Goal: Navigation & Orientation: Find specific page/section

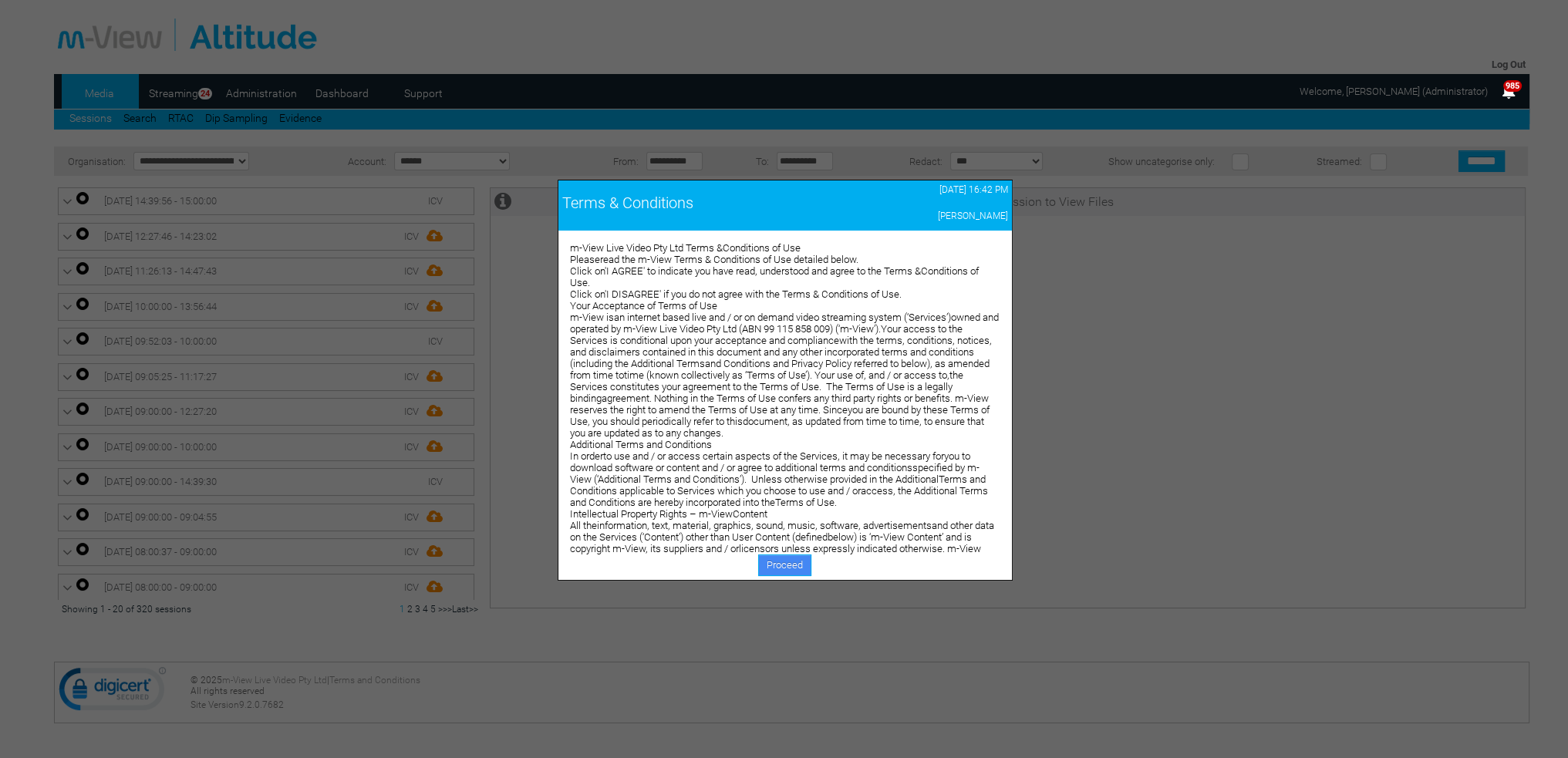
click at [772, 567] on link "Proceed" at bounding box center [784, 565] width 53 height 21
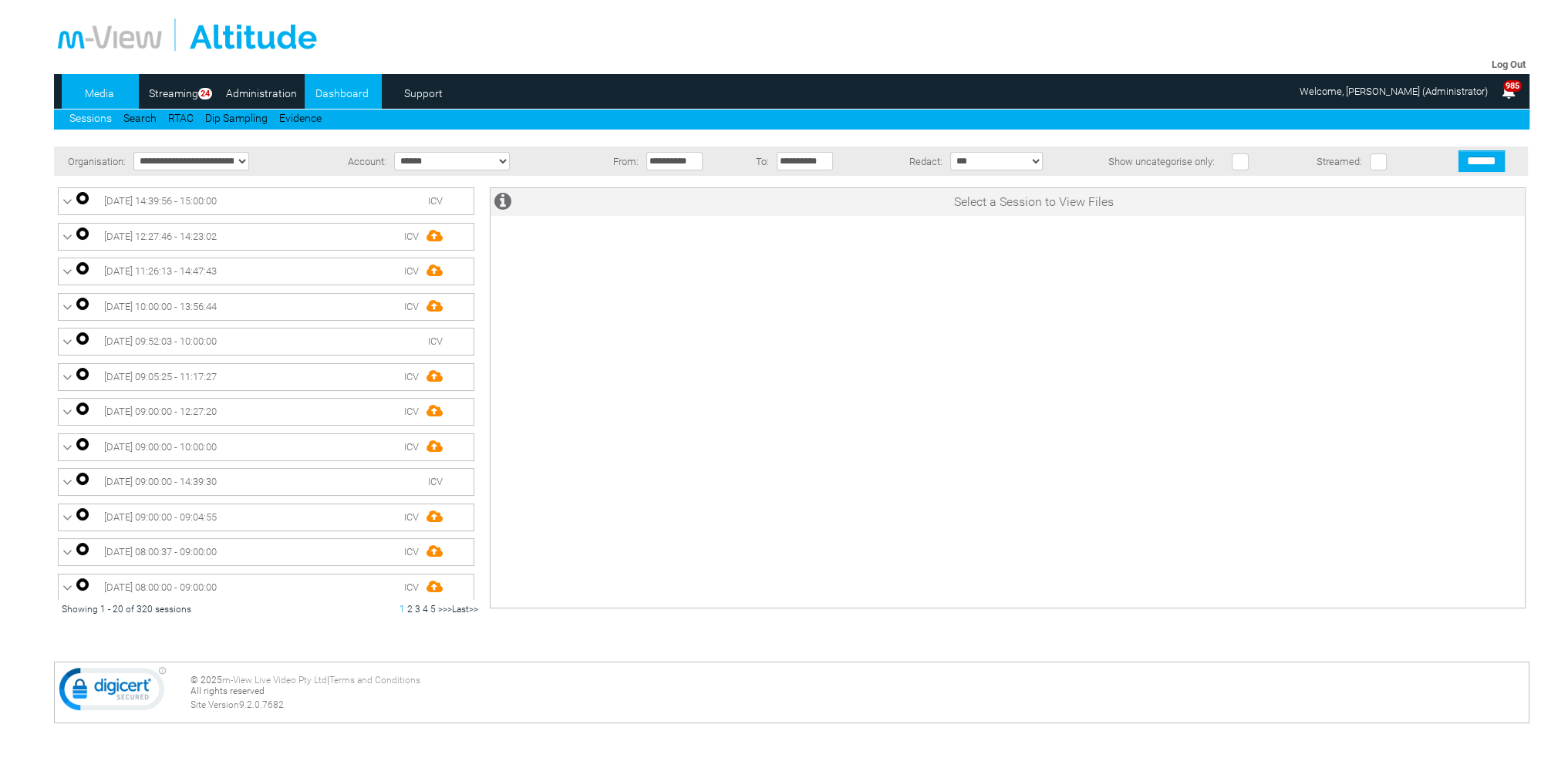
click at [332, 91] on link "Dashboard" at bounding box center [342, 93] width 75 height 23
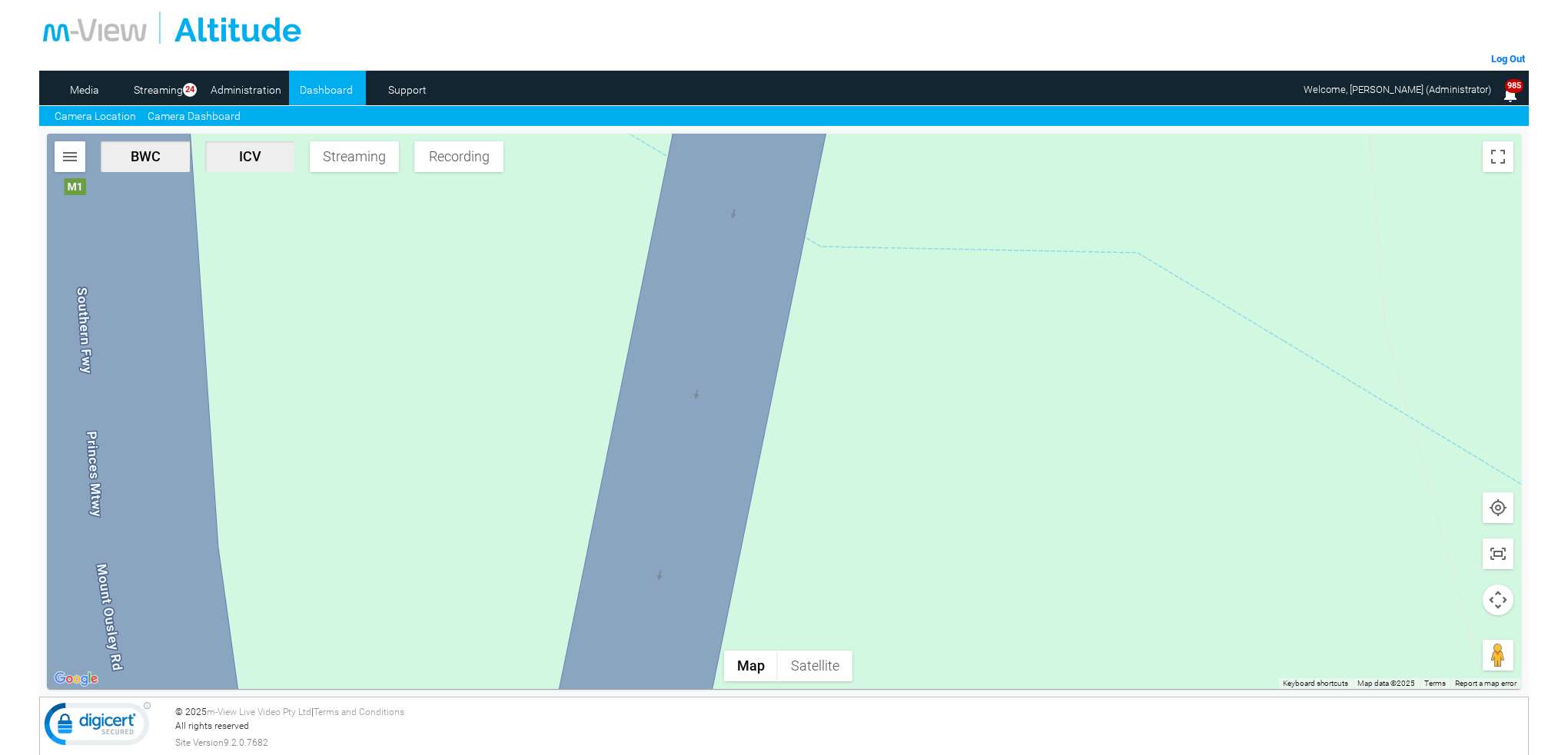
click at [217, 112] on link "Camera Dashboard" at bounding box center [193, 116] width 93 height 16
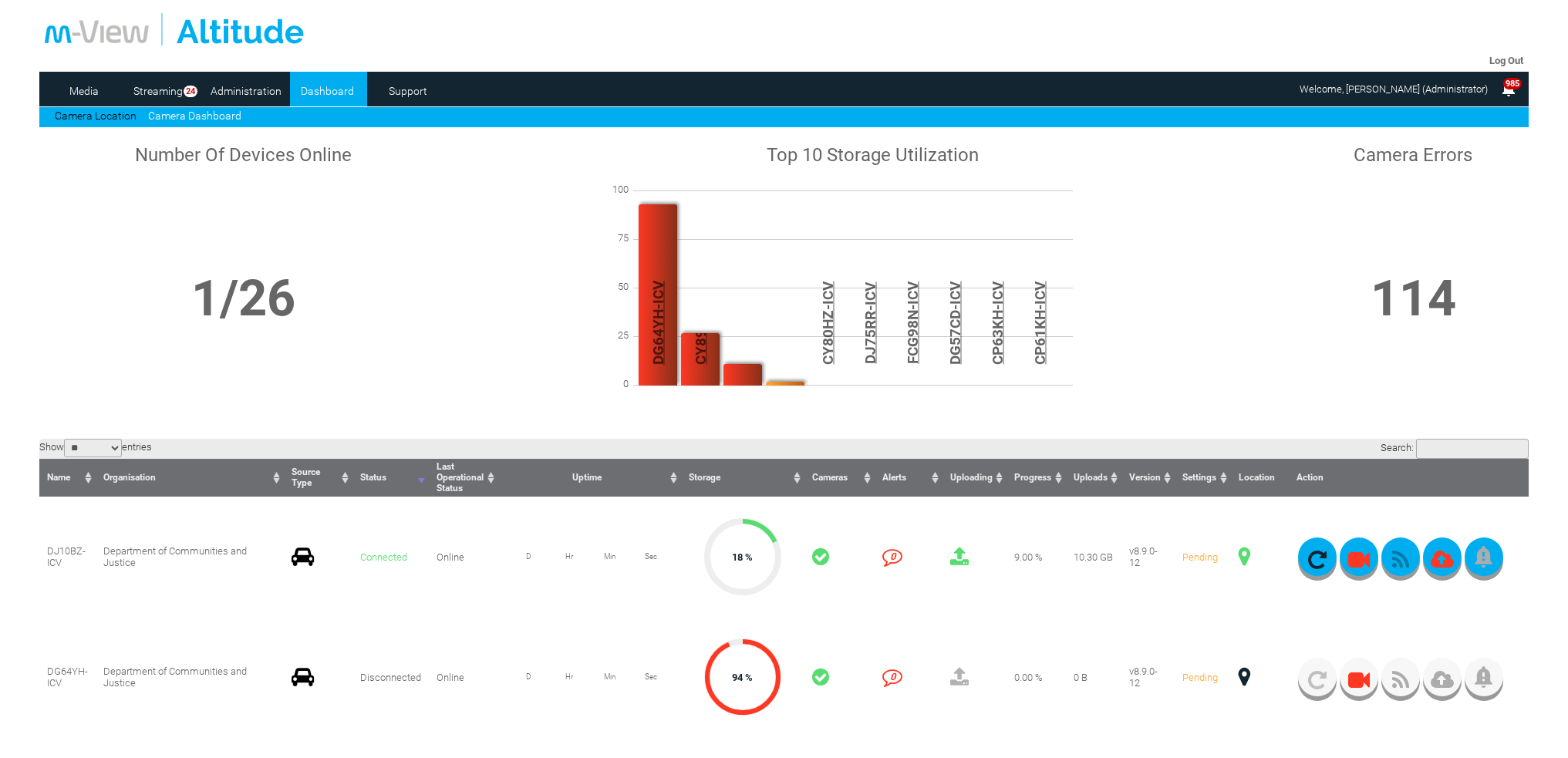
scroll to position [155, 0]
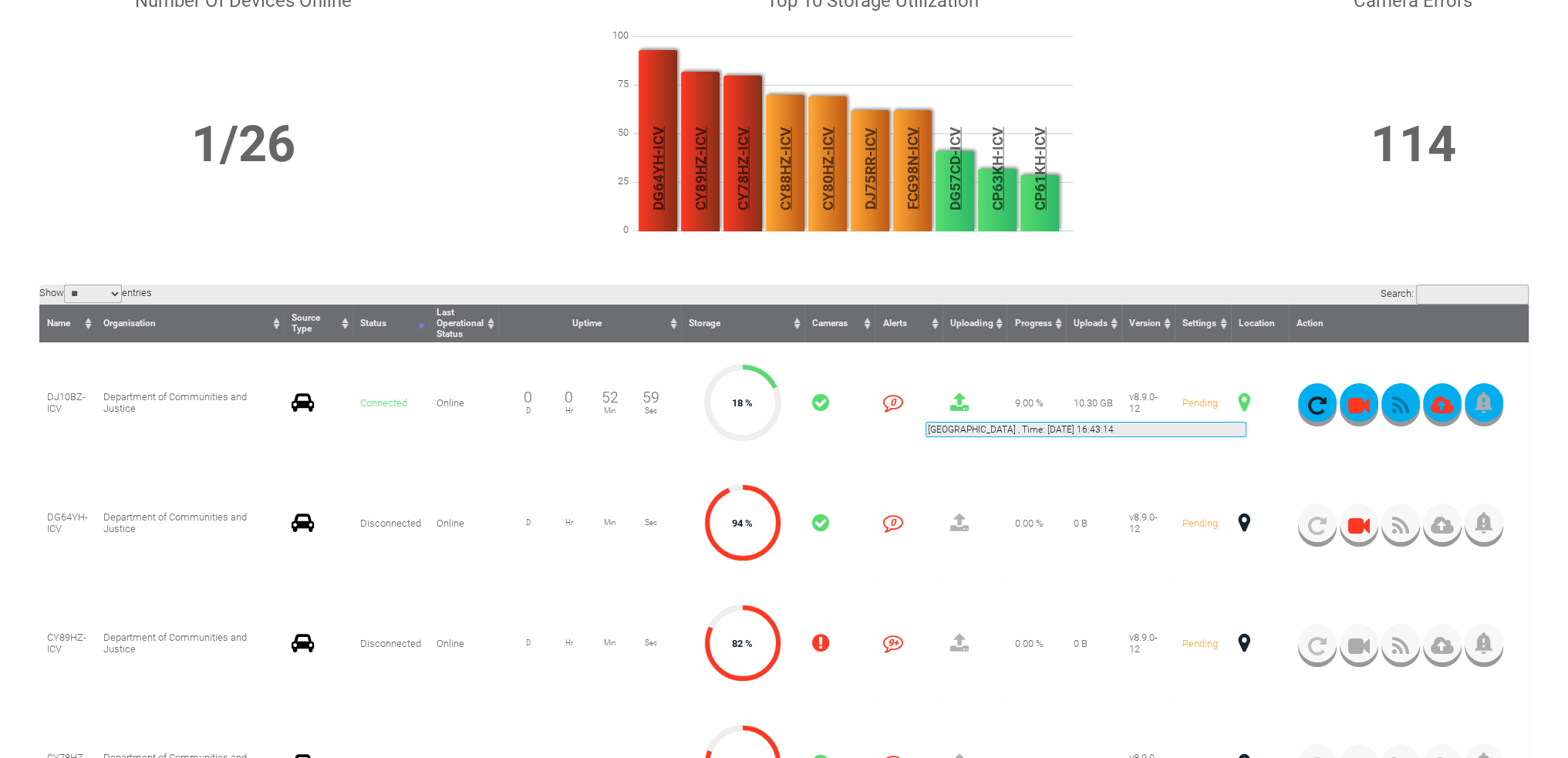
click at [1246, 403] on span at bounding box center [1244, 402] width 12 height 20
click at [1245, 402] on span at bounding box center [1244, 402] width 12 height 20
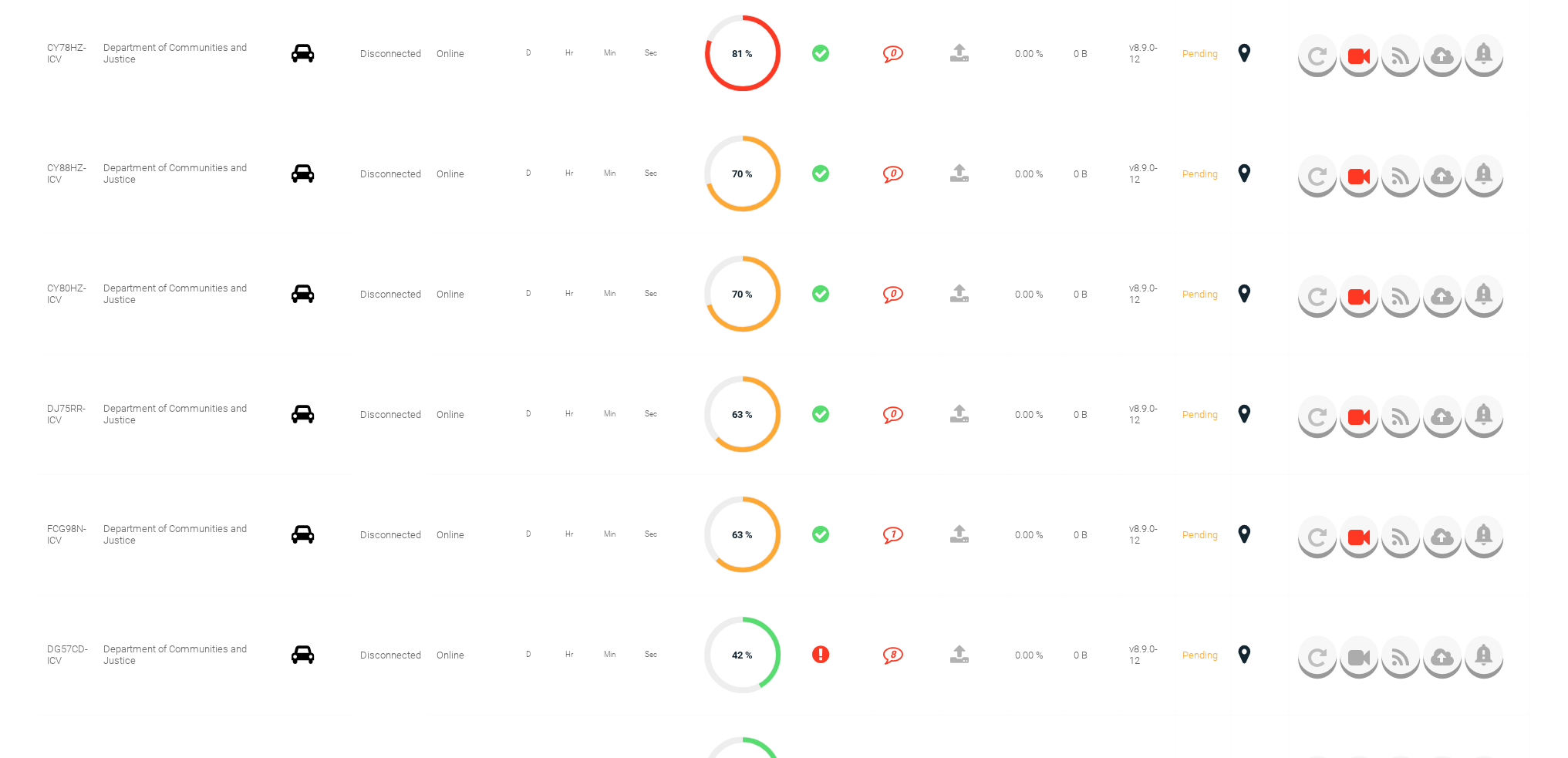
scroll to position [925, 0]
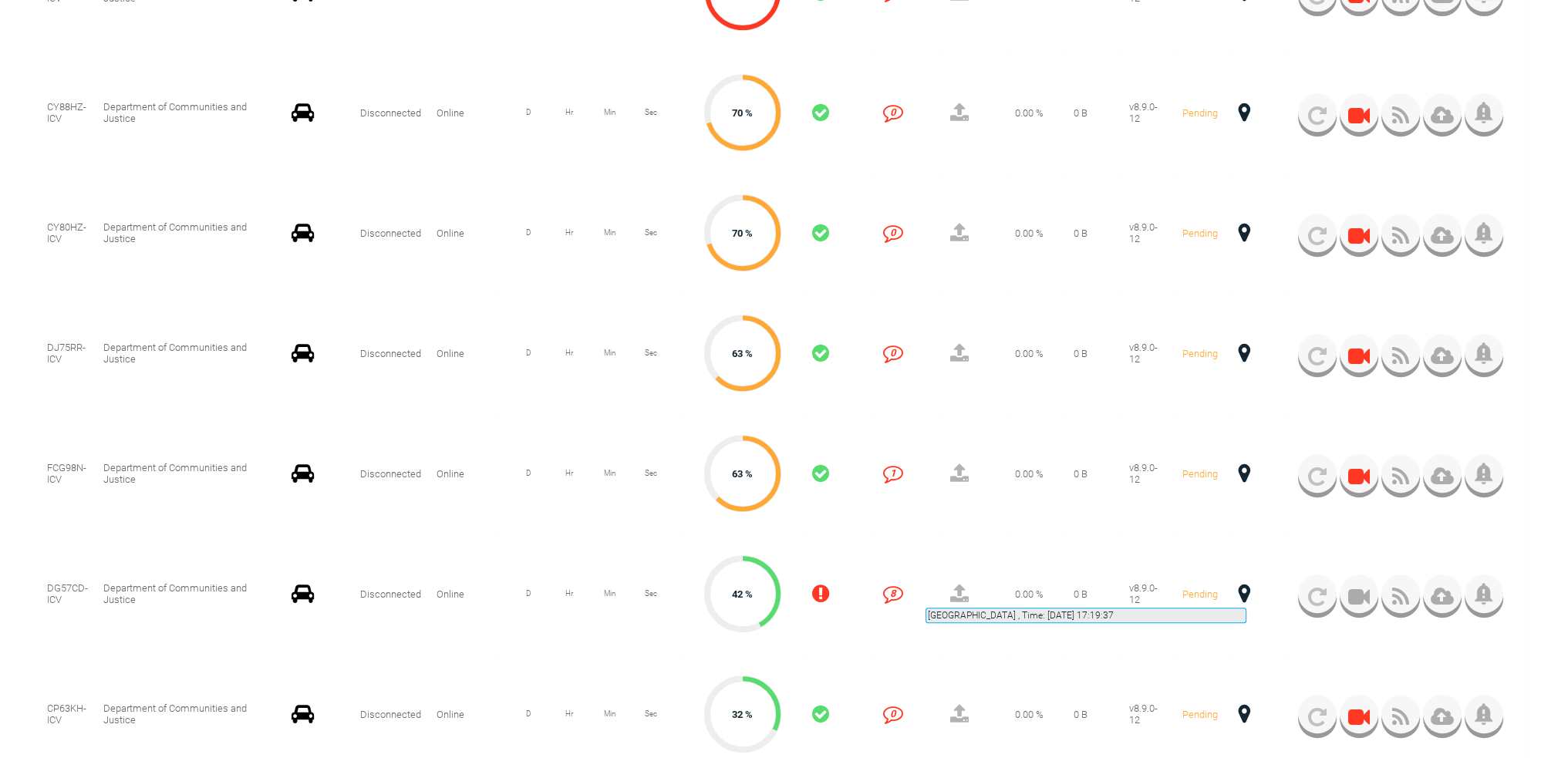
click at [1246, 590] on span at bounding box center [1244, 593] width 12 height 20
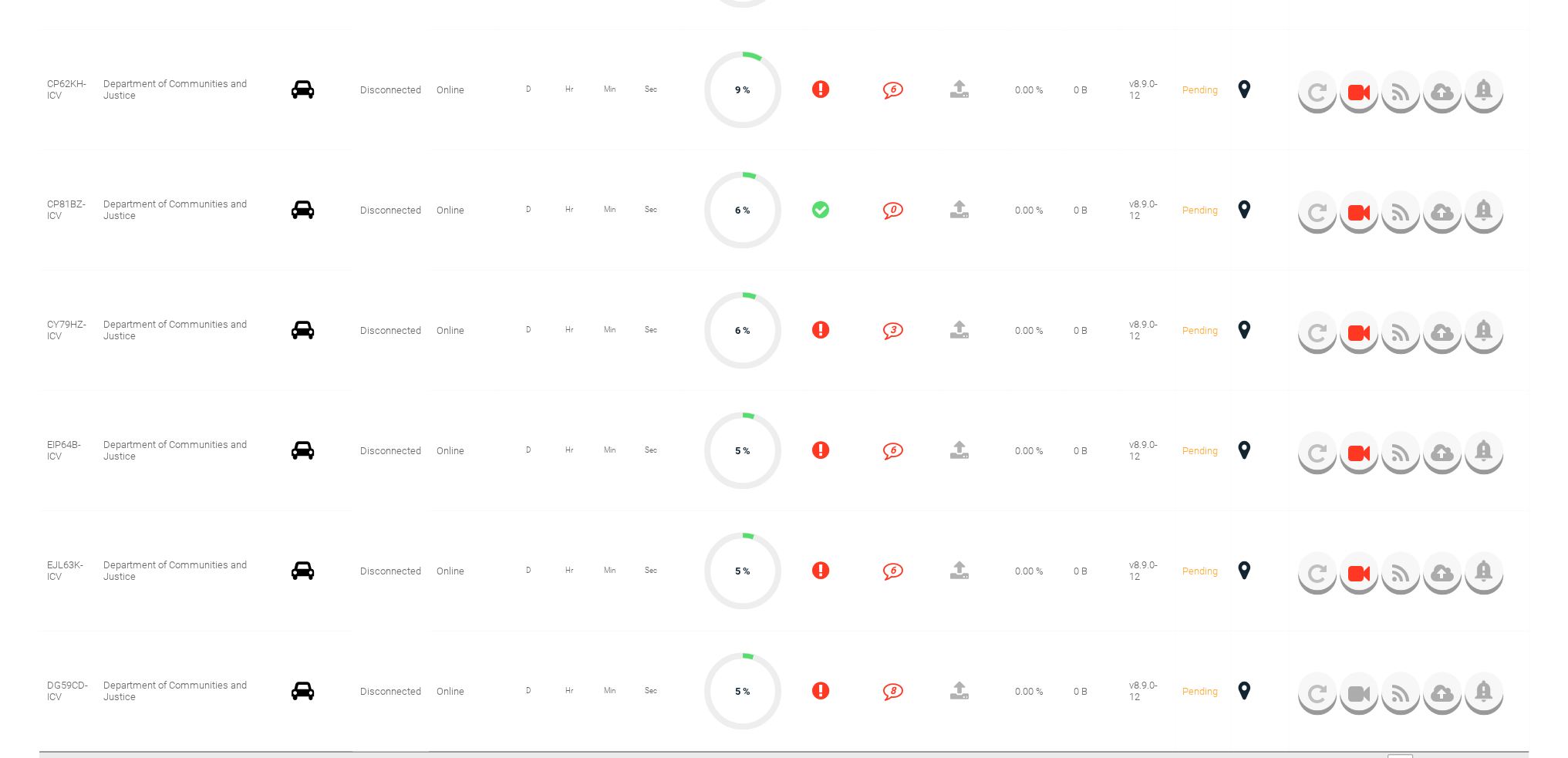
scroll to position [2159, 0]
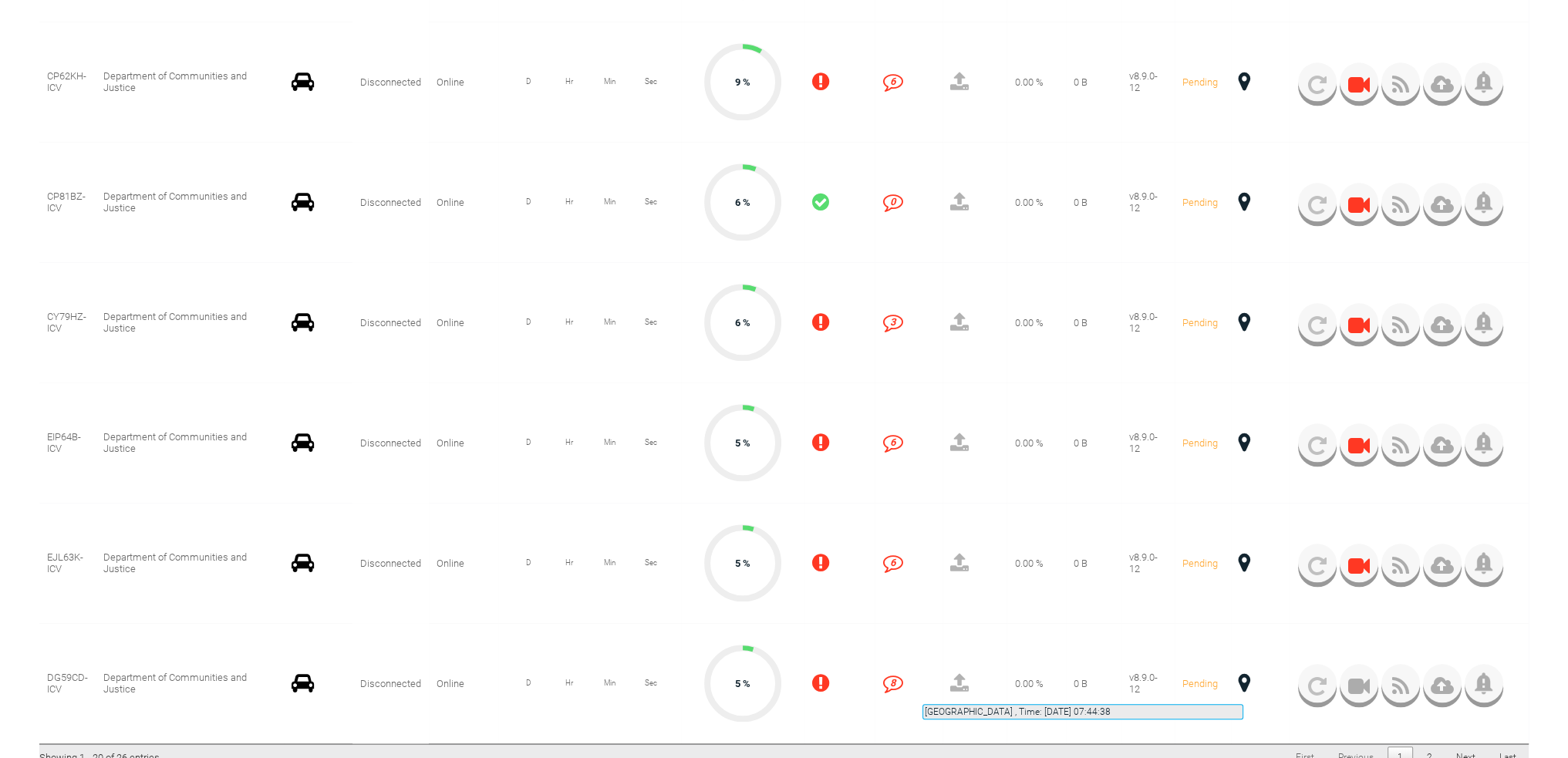
click at [1243, 685] on span at bounding box center [1244, 683] width 12 height 20
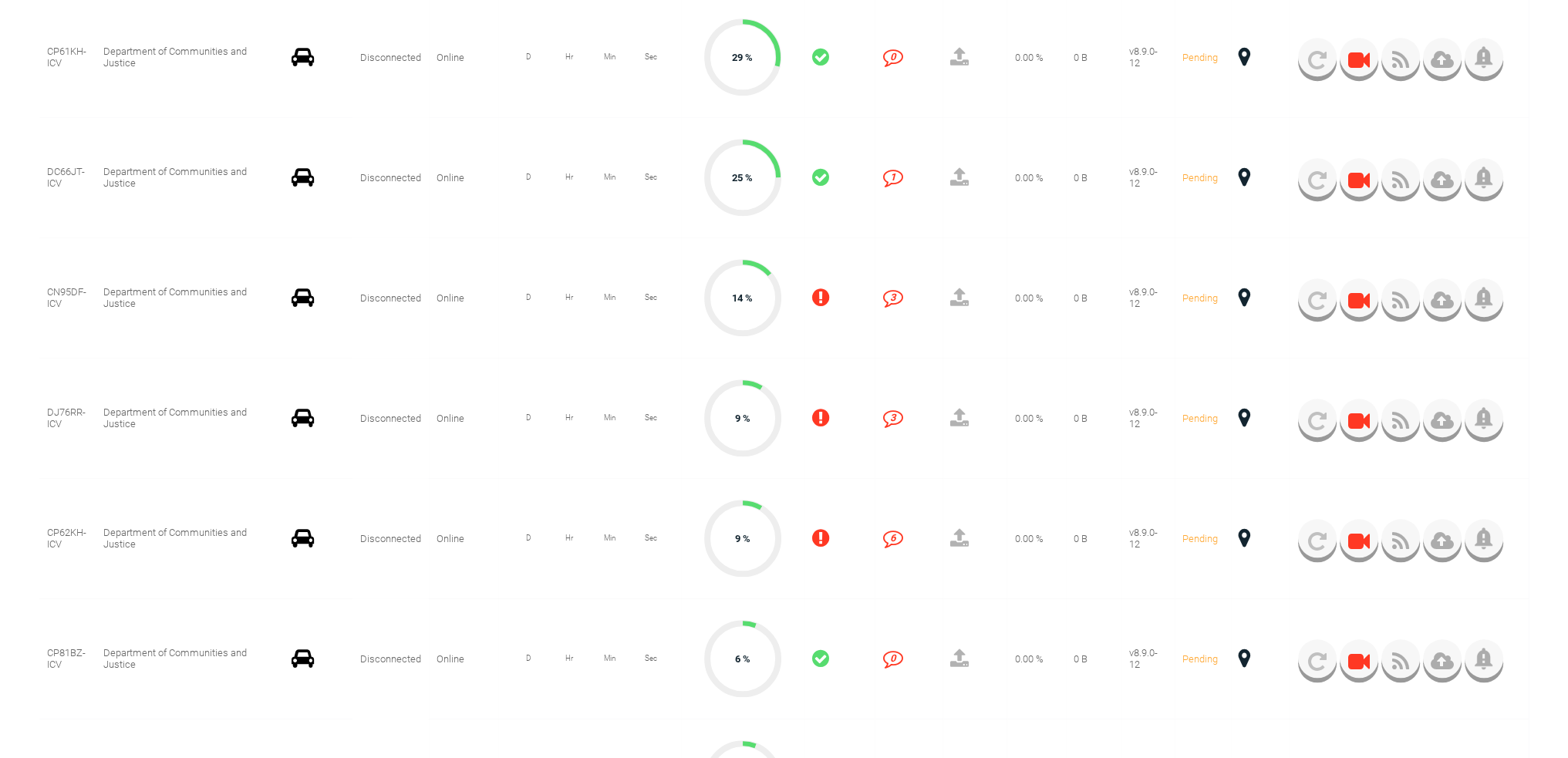
scroll to position [1697, 0]
